Goal: Information Seeking & Learning: Compare options

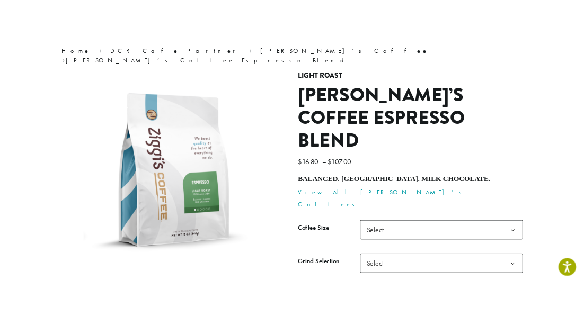
scroll to position [99, 0]
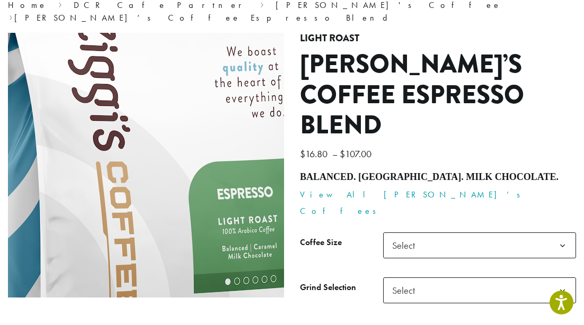
click at [136, 160] on img at bounding box center [159, 153] width 635 height 635
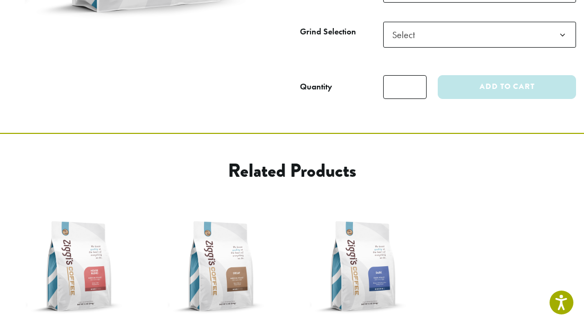
scroll to position [387, 0]
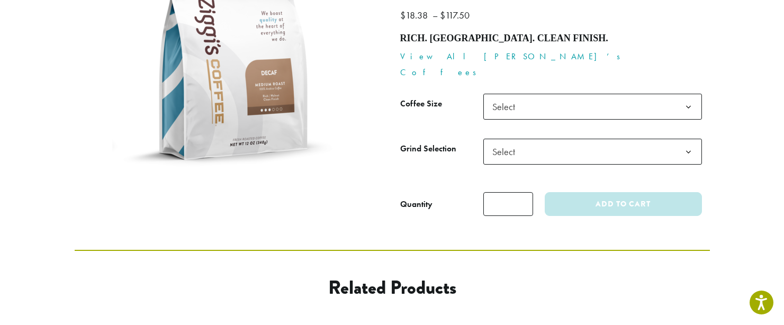
scroll to position [164, 0]
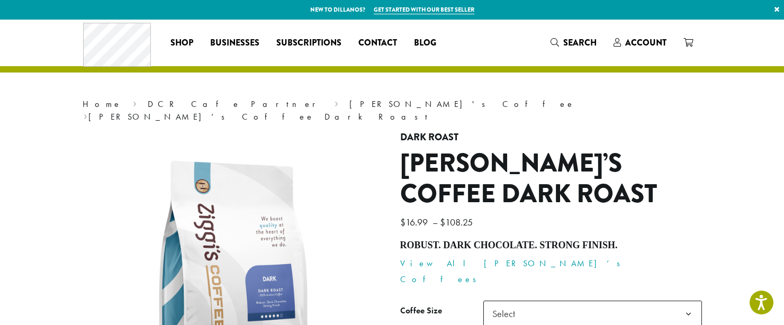
scroll to position [100, 0]
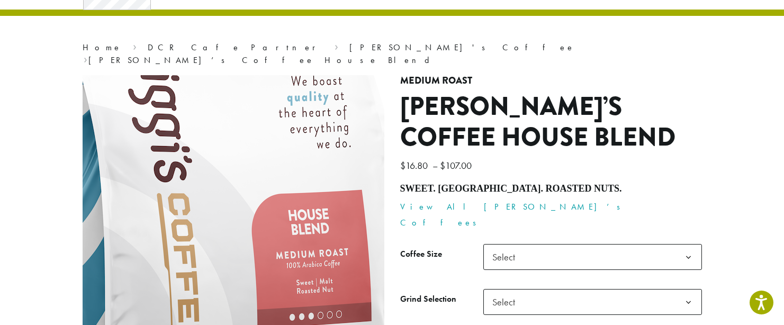
scroll to position [87, 0]
